Goal: Task Accomplishment & Management: Use online tool/utility

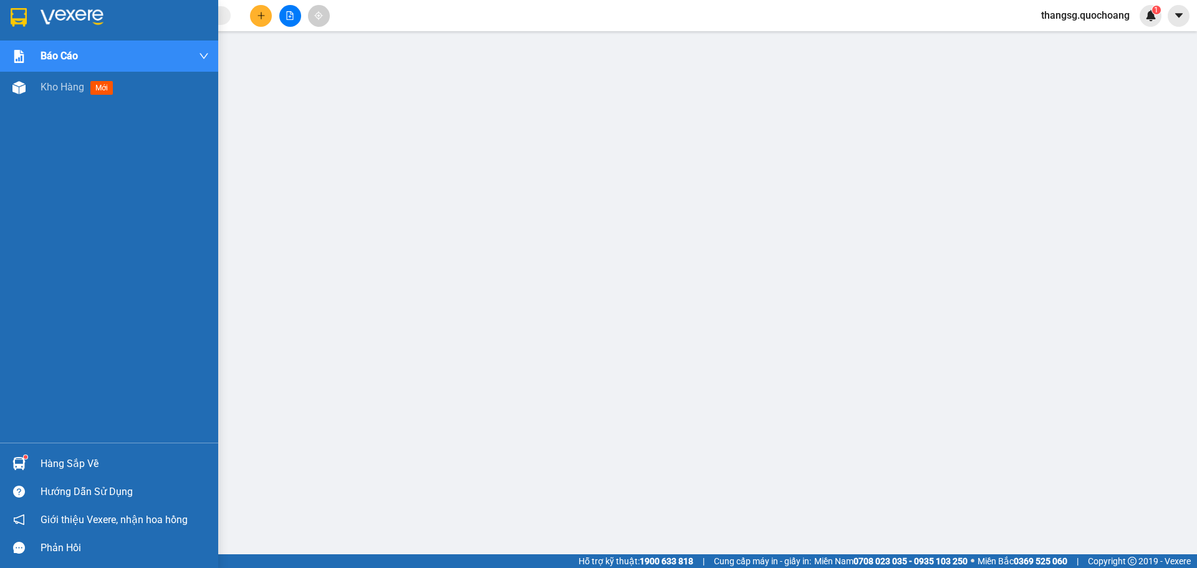
drag, startPoint x: 78, startPoint y: 479, endPoint x: 1037, endPoint y: 25, distance: 1061.3
click at [78, 479] on div "Hướng dẫn sử dụng" at bounding box center [109, 491] width 218 height 28
click at [67, 467] on div "Hàng sắp về" at bounding box center [125, 463] width 168 height 19
click at [70, 462] on div "Hàng sắp về" at bounding box center [125, 463] width 168 height 19
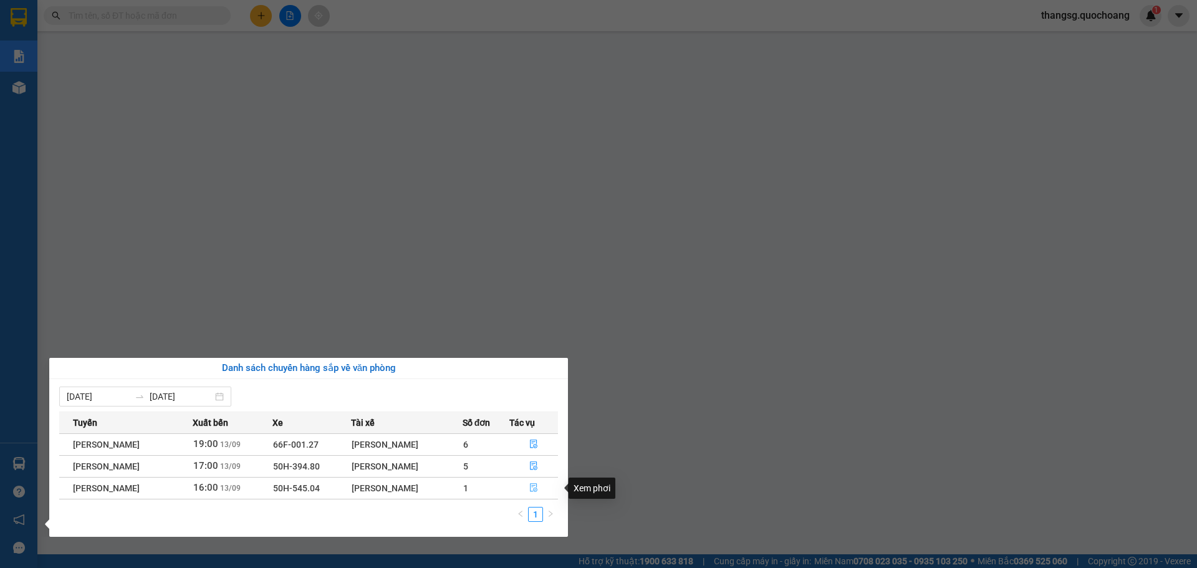
click at [533, 489] on icon "file-done" at bounding box center [533, 487] width 9 height 9
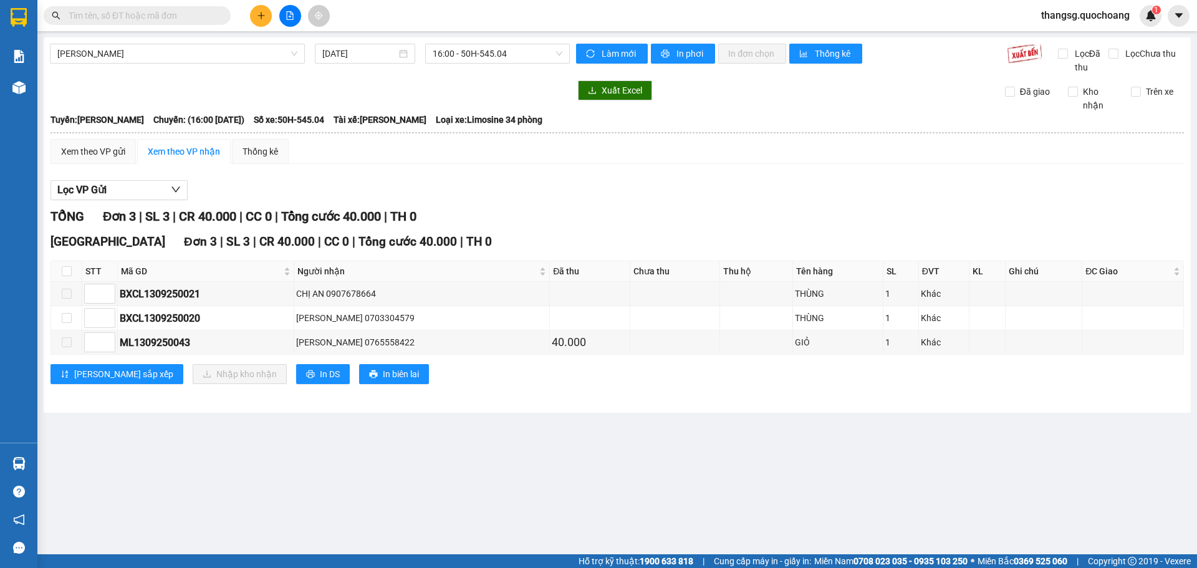
click at [72, 272] on th at bounding box center [66, 271] width 31 height 21
click at [68, 272] on input "checkbox" at bounding box center [67, 271] width 10 height 10
checkbox input "true"
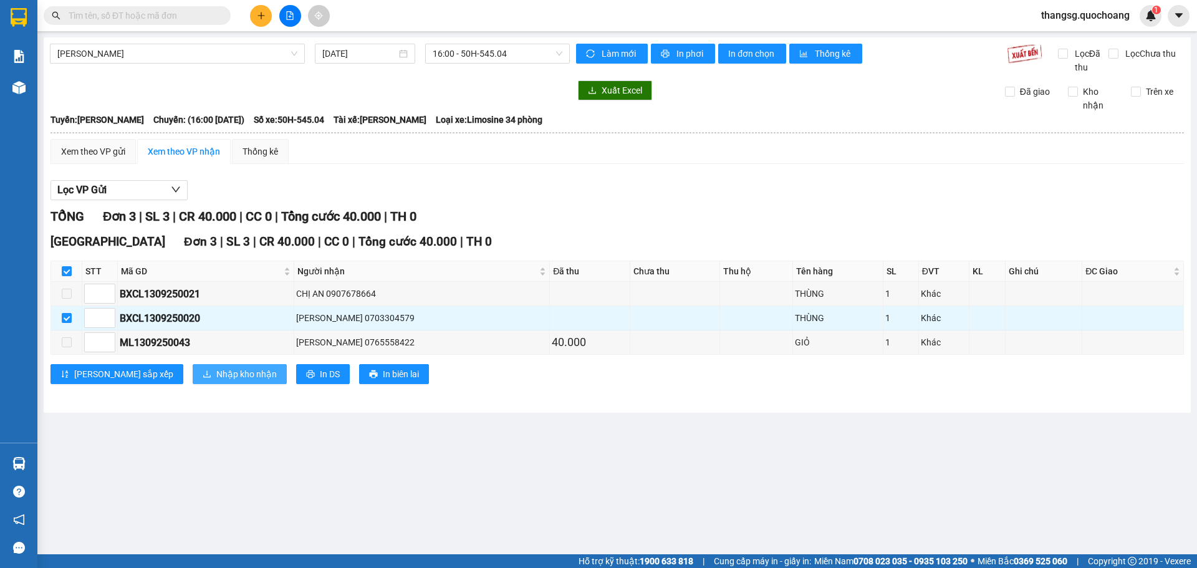
click at [216, 377] on span "Nhập kho nhận" at bounding box center [246, 374] width 60 height 14
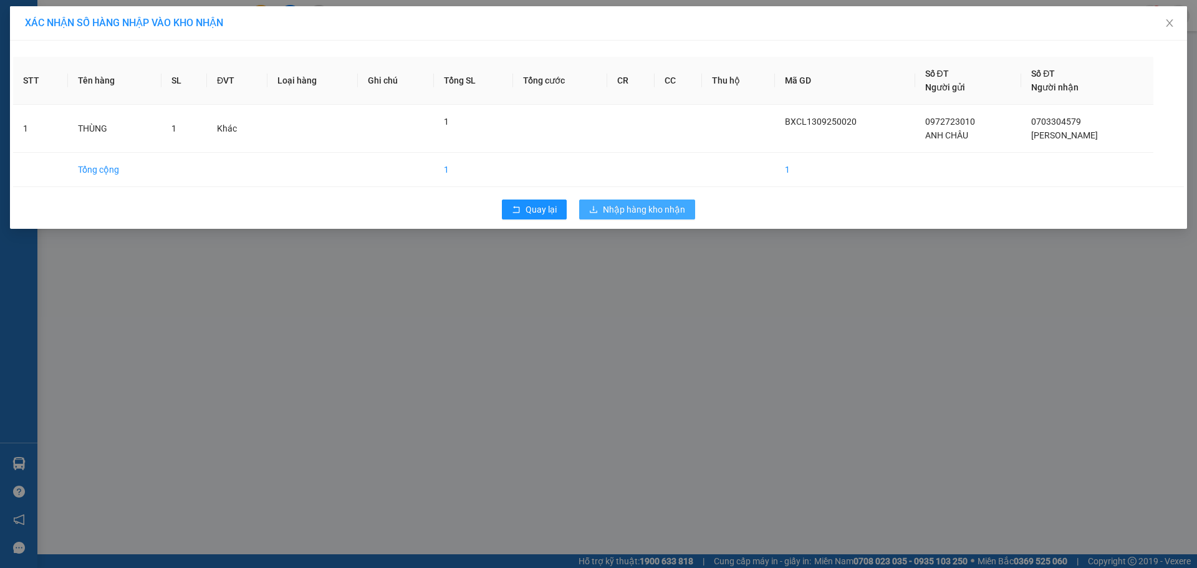
click at [643, 217] on button "Nhập hàng kho nhận" at bounding box center [637, 209] width 116 height 20
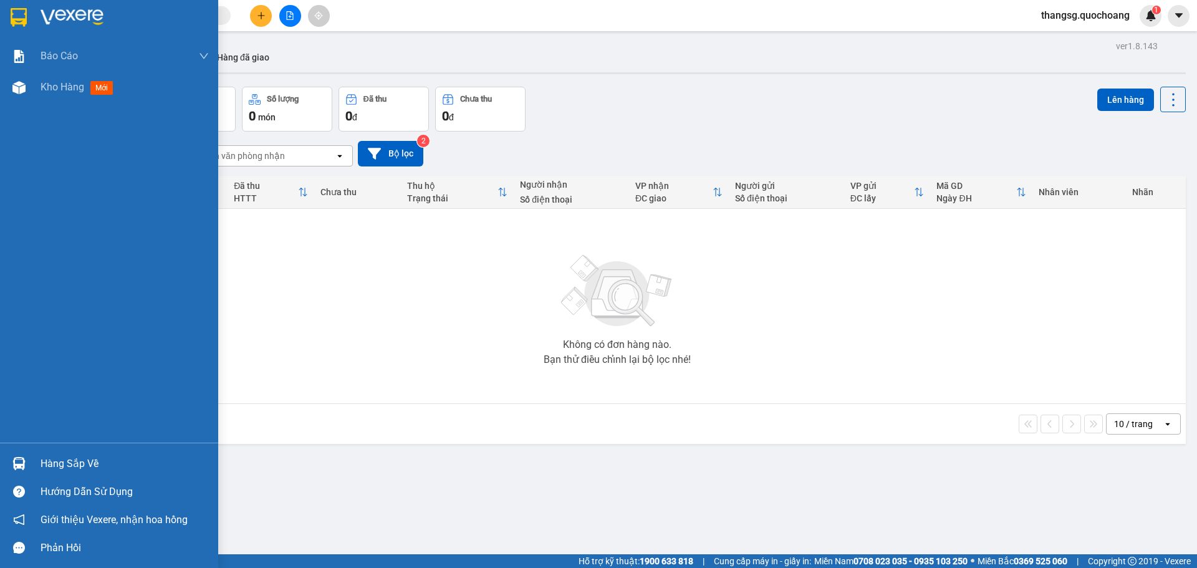
click at [57, 474] on div "Hàng sắp về" at bounding box center [109, 463] width 218 height 28
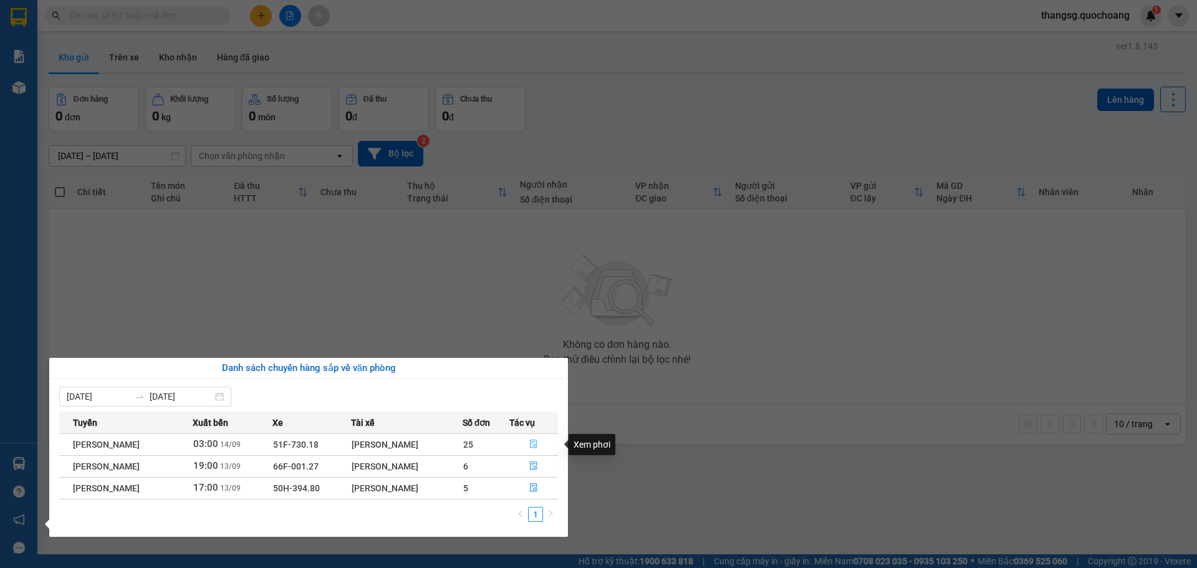
click at [533, 445] on icon "file-done" at bounding box center [533, 443] width 9 height 9
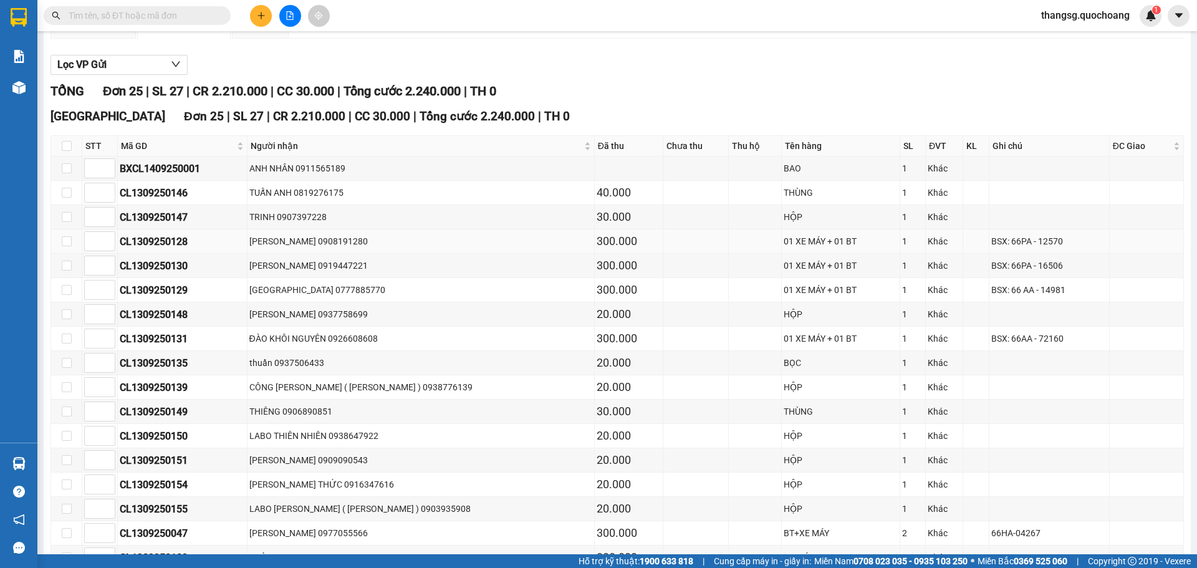
scroll to position [125, 0]
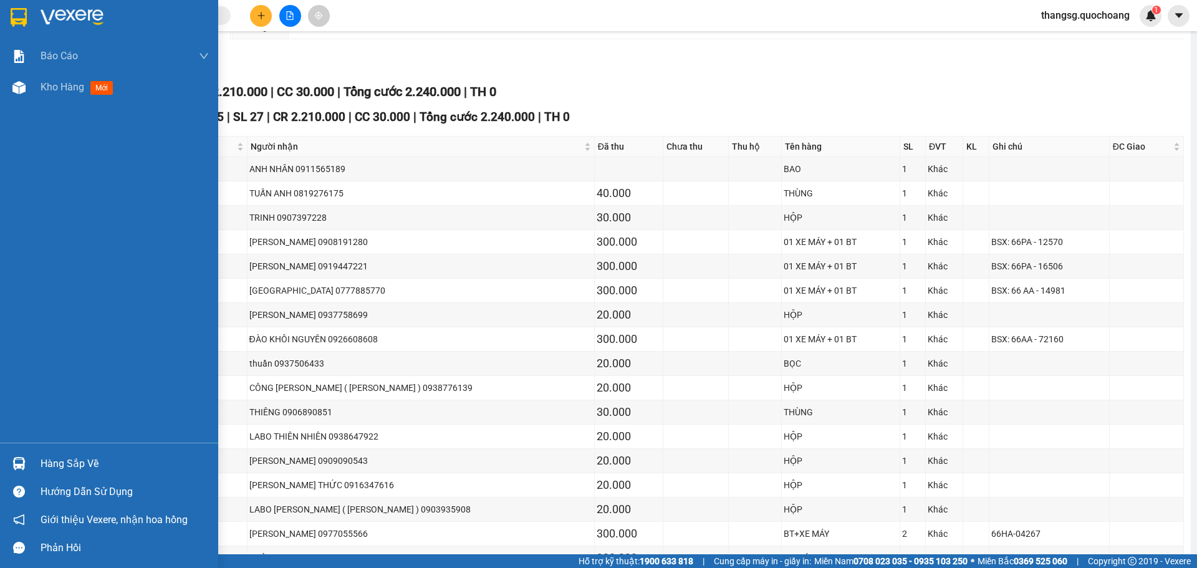
click at [48, 461] on div "Hàng sắp về" at bounding box center [125, 463] width 168 height 19
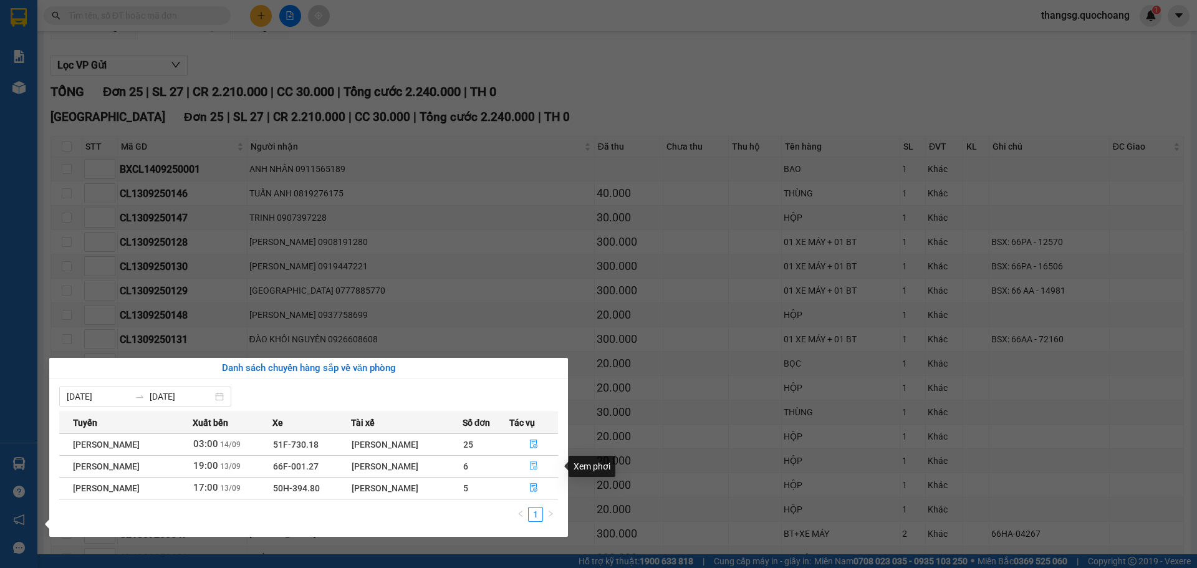
click at [533, 461] on icon "file-done" at bounding box center [533, 465] width 9 height 9
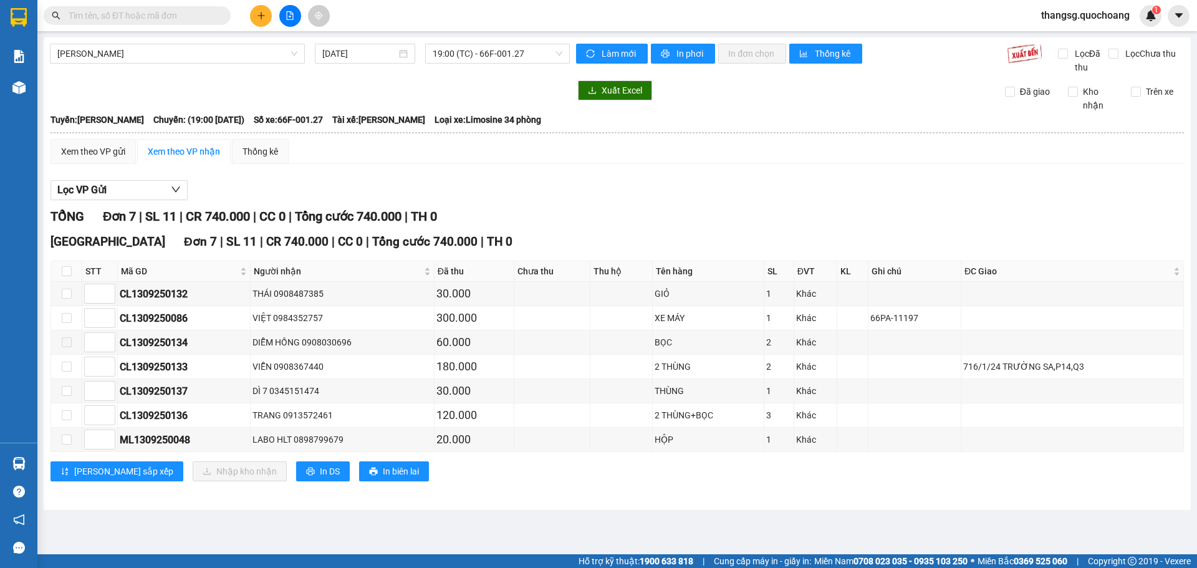
click at [658, 190] on div "Lọc VP Gửi" at bounding box center [616, 190] width 1133 height 21
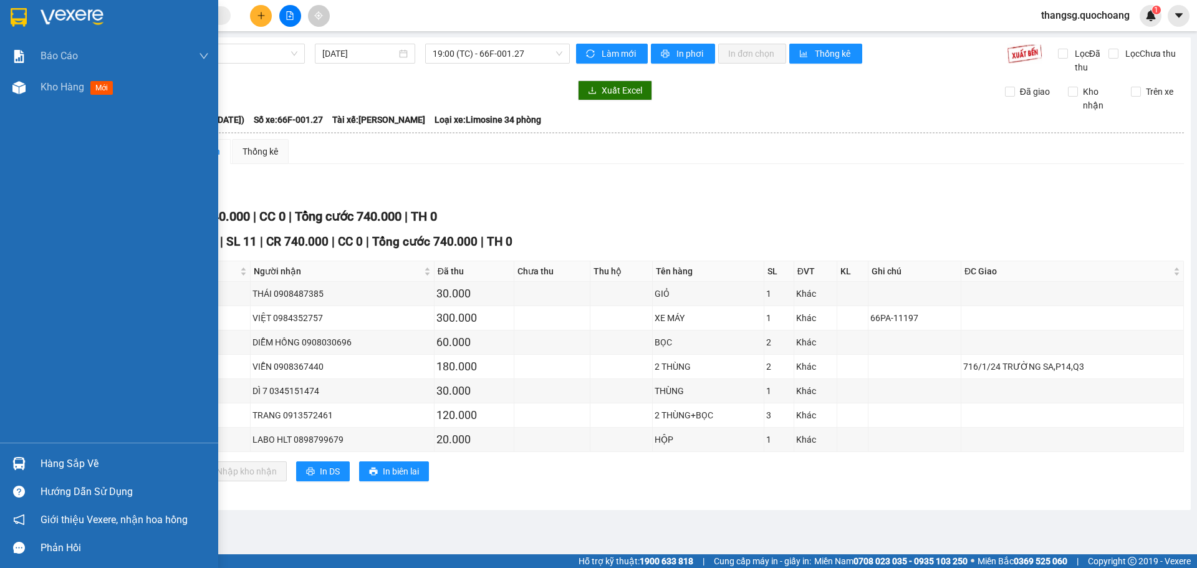
click at [80, 459] on div "Hàng sắp về" at bounding box center [125, 463] width 168 height 19
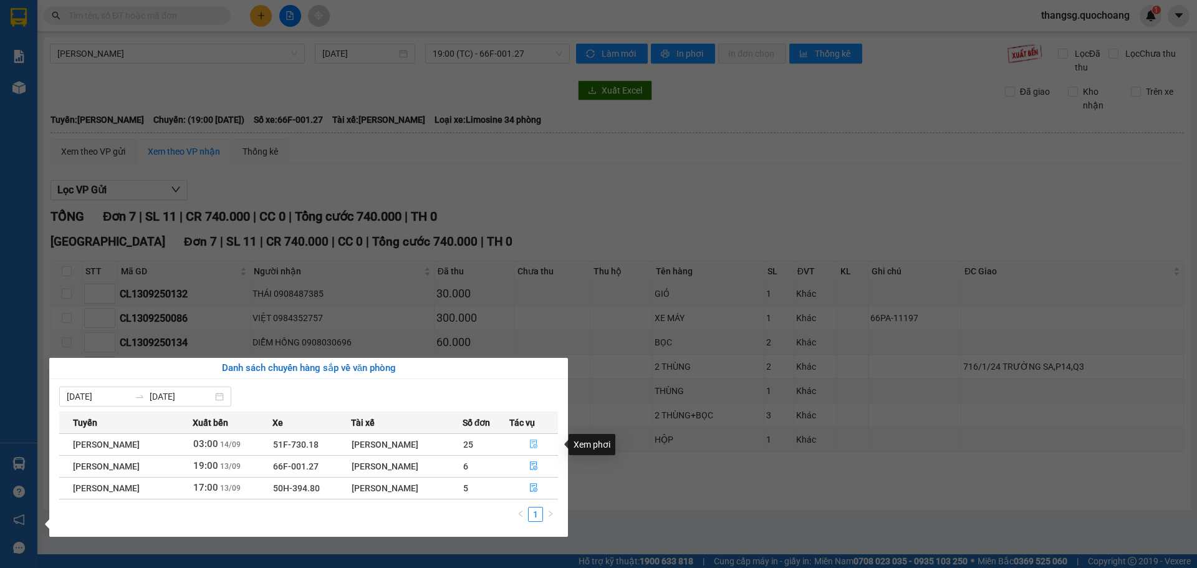
click at [535, 447] on icon "file-done" at bounding box center [533, 443] width 9 height 9
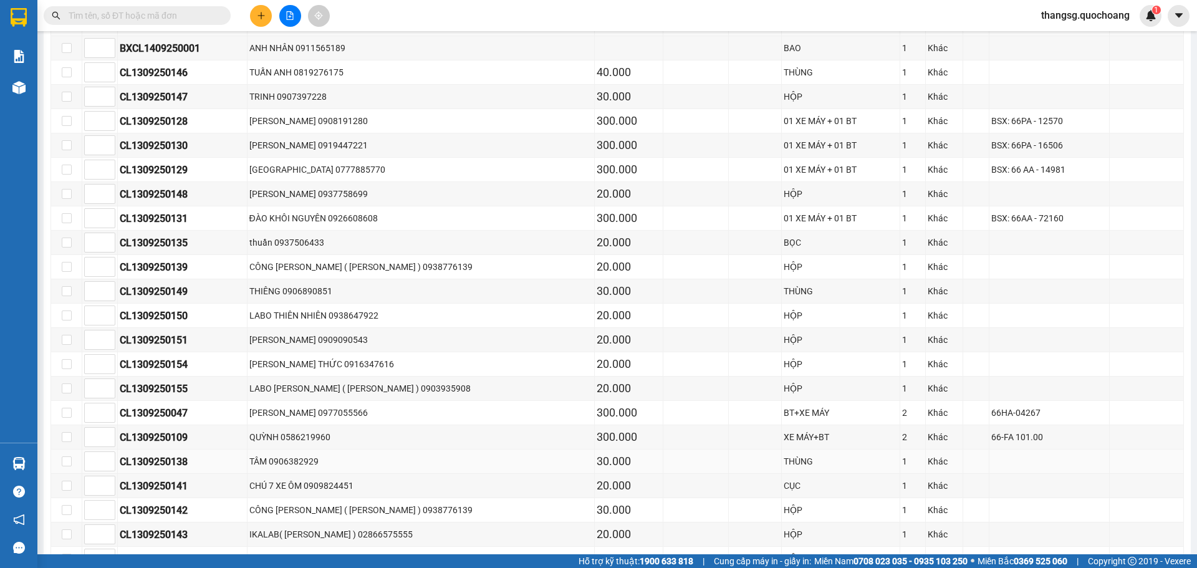
scroll to position [213, 0]
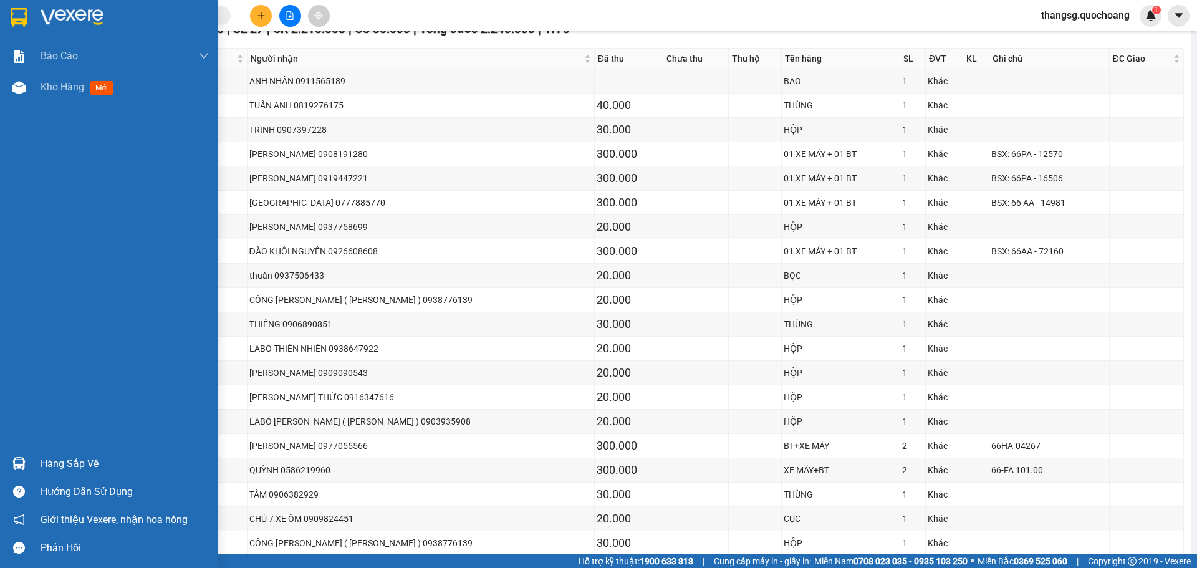
click at [39, 467] on div "Hàng sắp về" at bounding box center [109, 463] width 218 height 28
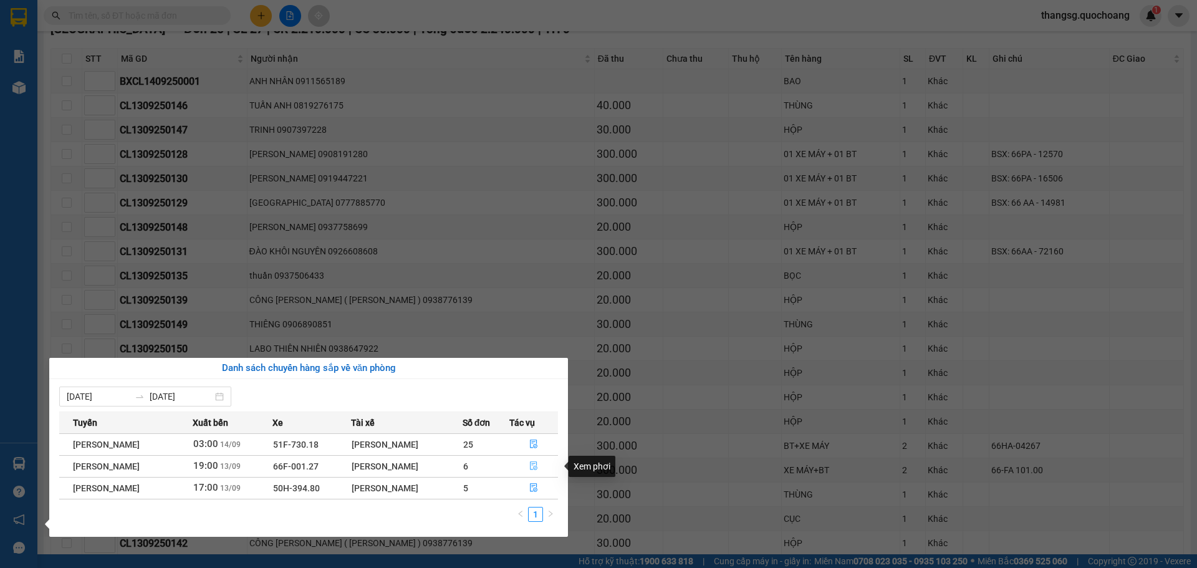
click at [538, 470] on icon "file-done" at bounding box center [533, 465] width 9 height 9
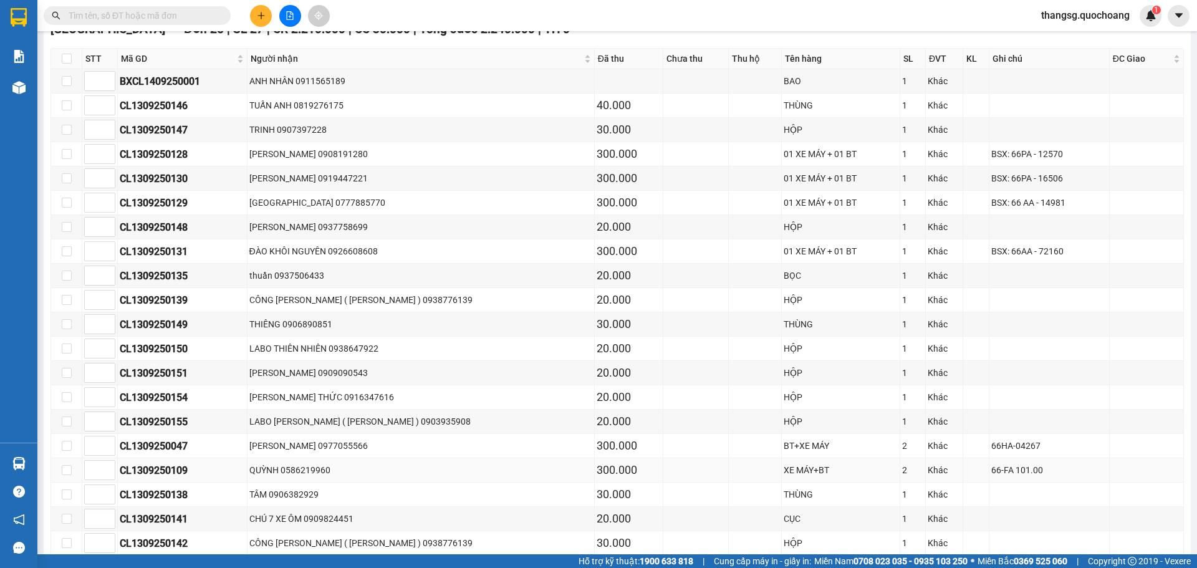
type input "[DATE]"
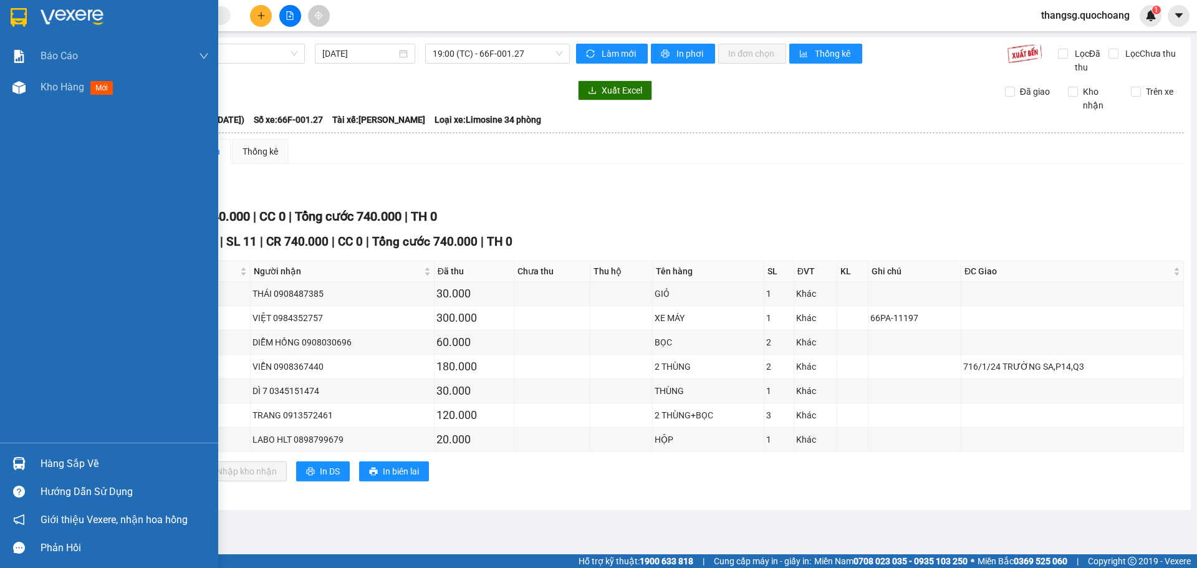
click at [75, 462] on div "Hàng sắp về" at bounding box center [125, 463] width 168 height 19
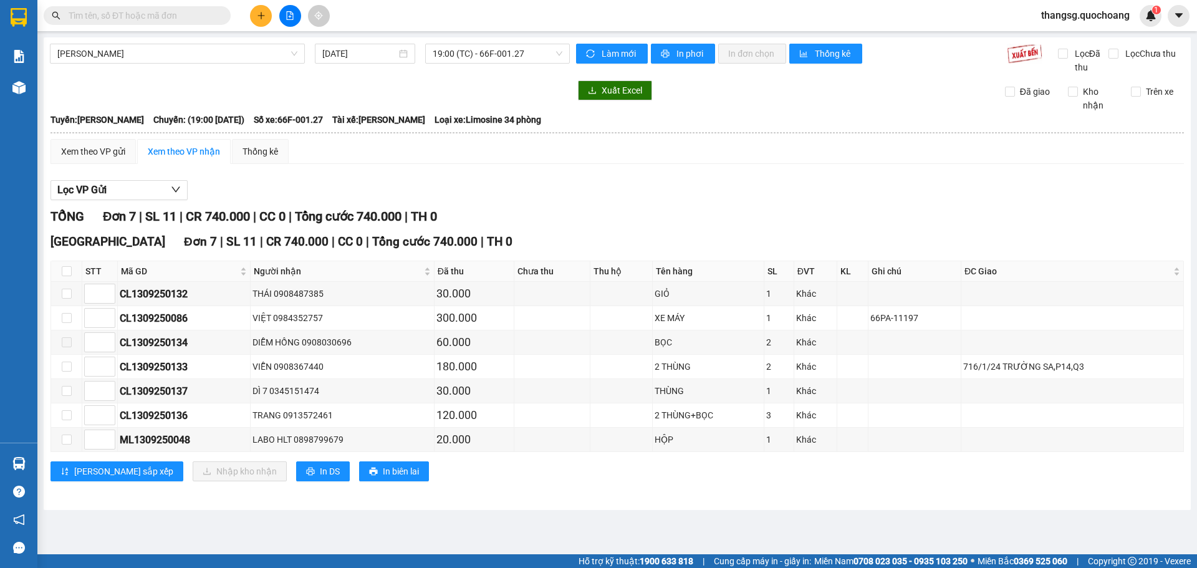
click at [646, 471] on section "Kết quả tìm kiếm ( 0 ) Bộ lọc No Data thangsg.quochoang 1 Báo cáo Báo cáo dòng …" at bounding box center [598, 284] width 1197 height 568
click at [665, 207] on div "TỔNG Đơn 7 | SL 11 | CR 740.000 | CC 0 | Tổng cước 740.000 | TH 0" at bounding box center [616, 216] width 1133 height 19
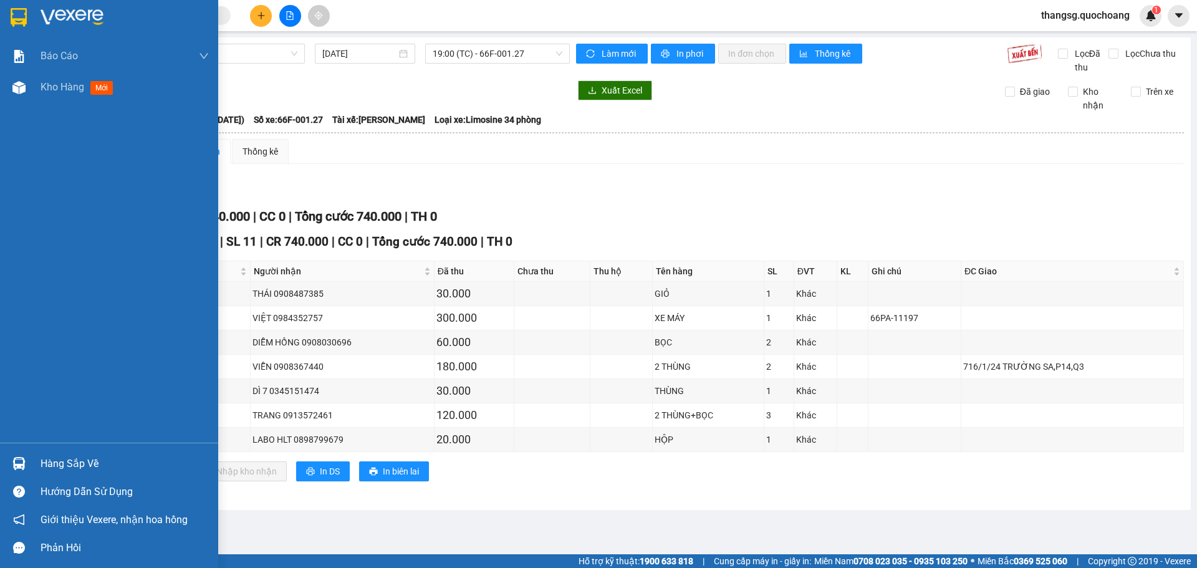
click at [62, 464] on div "Hàng sắp về" at bounding box center [125, 463] width 168 height 19
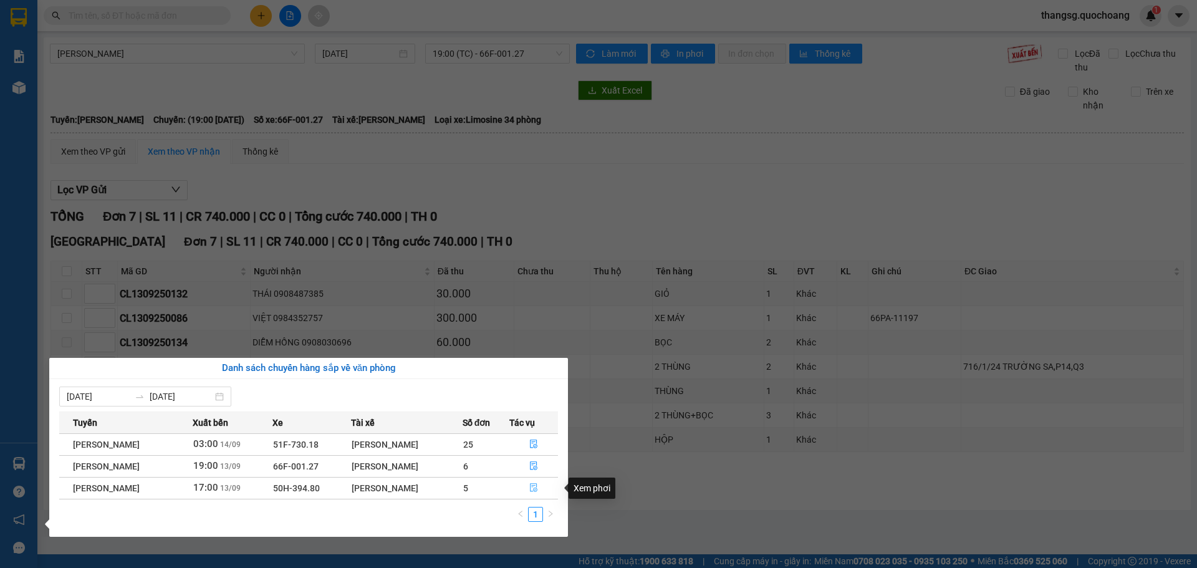
click at [538, 492] on icon "file-done" at bounding box center [533, 487] width 9 height 9
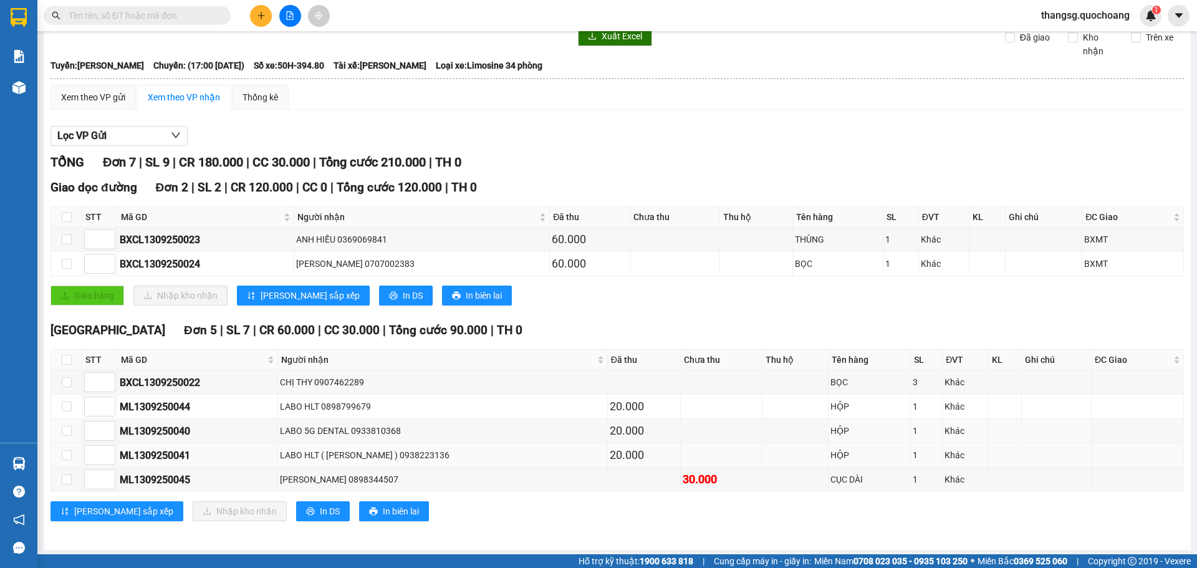
scroll to position [56, 0]
